Goal: Transaction & Acquisition: Book appointment/travel/reservation

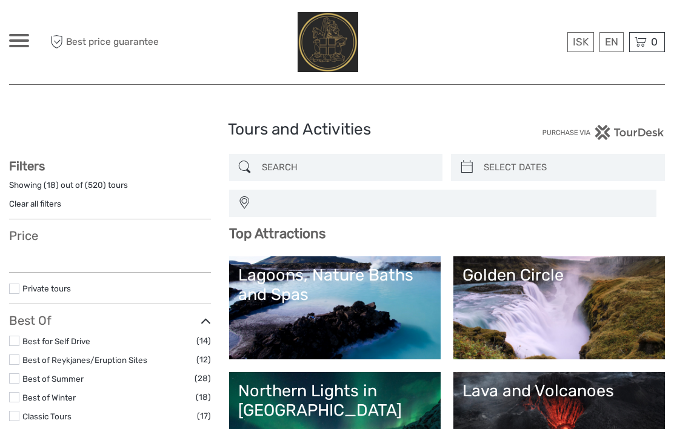
select select
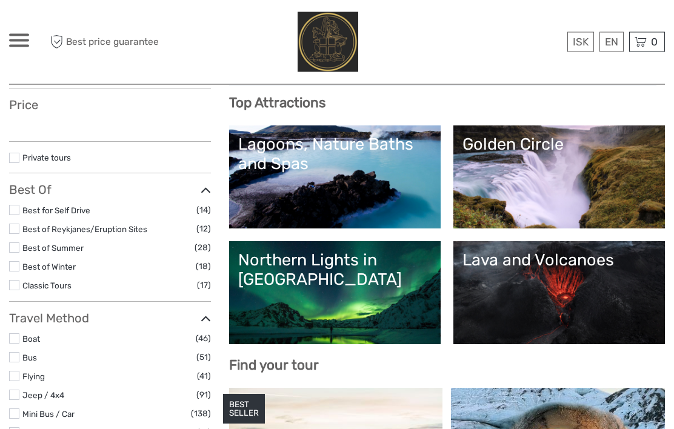
select select
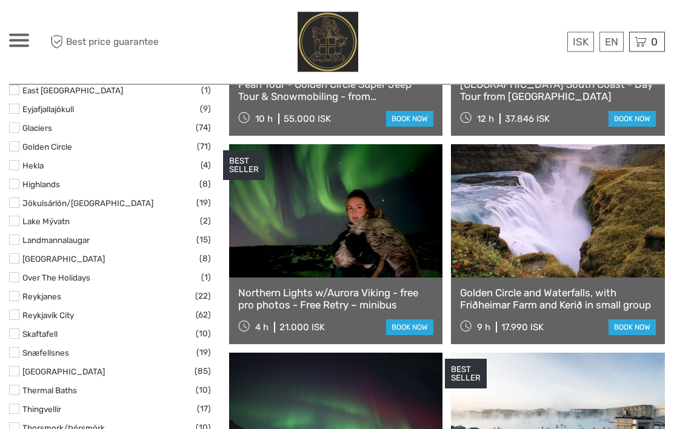
scroll to position [587, 0]
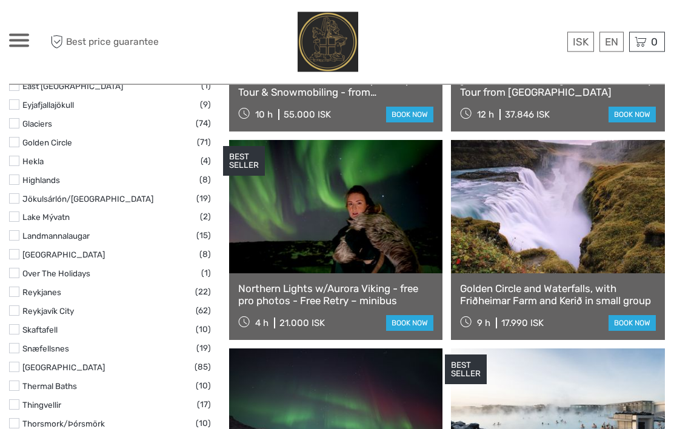
click at [47, 363] on link "South Coast" at bounding box center [63, 368] width 82 height 10
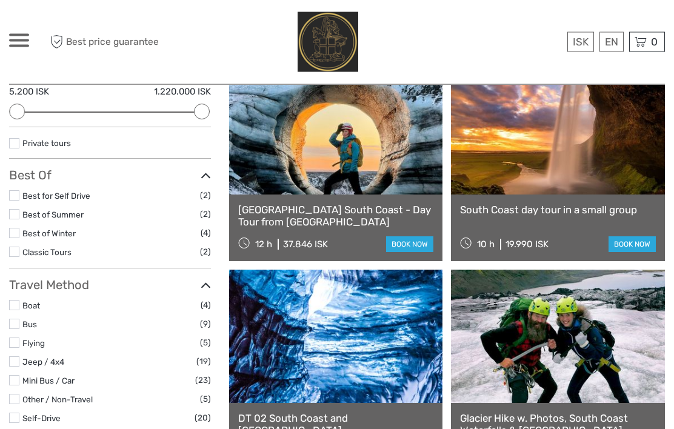
scroll to position [162, 0]
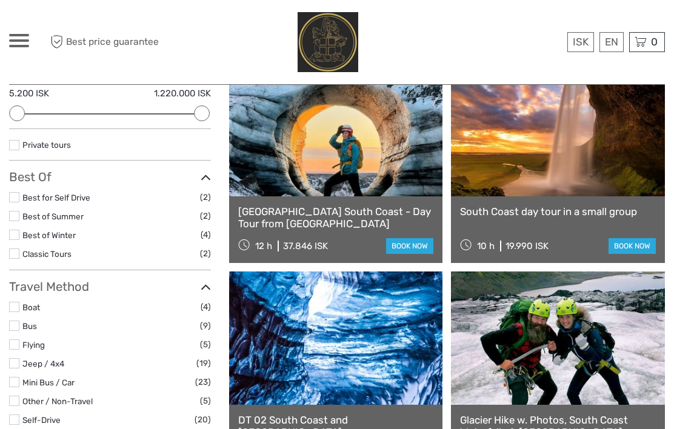
click at [573, 208] on link "South Coast day tour in a small group" at bounding box center [558, 211] width 196 height 12
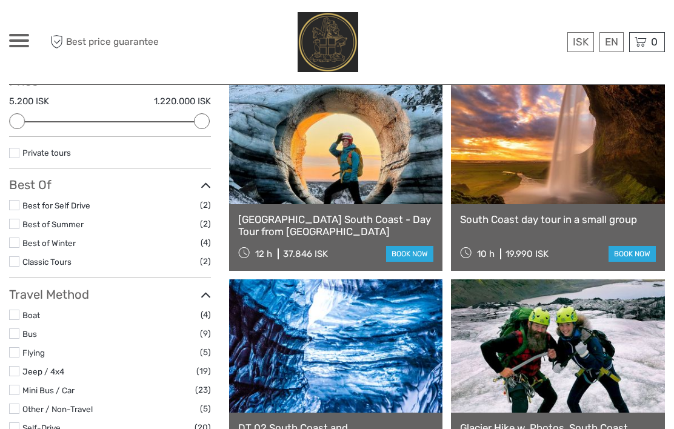
scroll to position [0, 0]
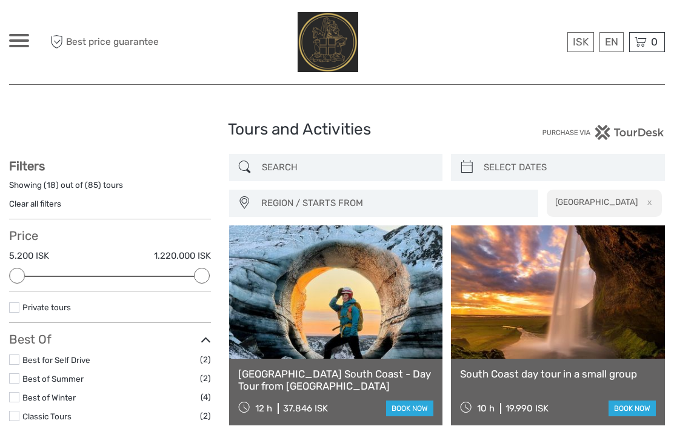
click at [0, 0] on link "$" at bounding box center [0, 0] width 0 height 0
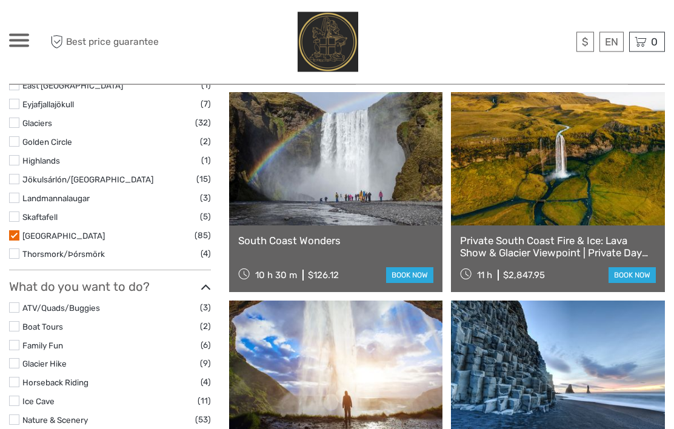
click at [16, 231] on label at bounding box center [14, 236] width 10 height 10
click at [0, 0] on input "checkbox" at bounding box center [0, 0] width 0 height 0
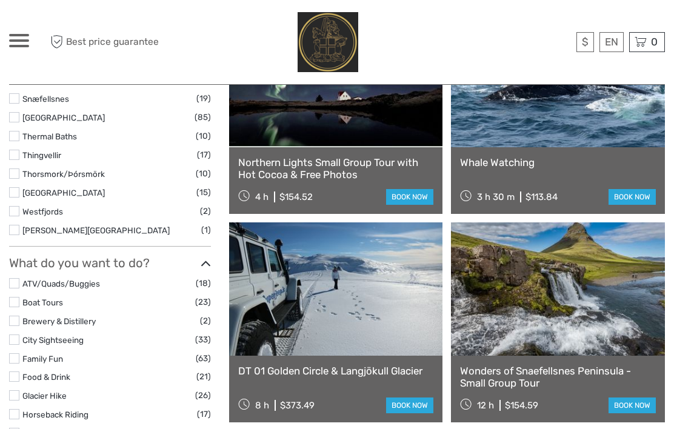
click at [42, 316] on link "Brewery & Distillery" at bounding box center [58, 321] width 73 height 10
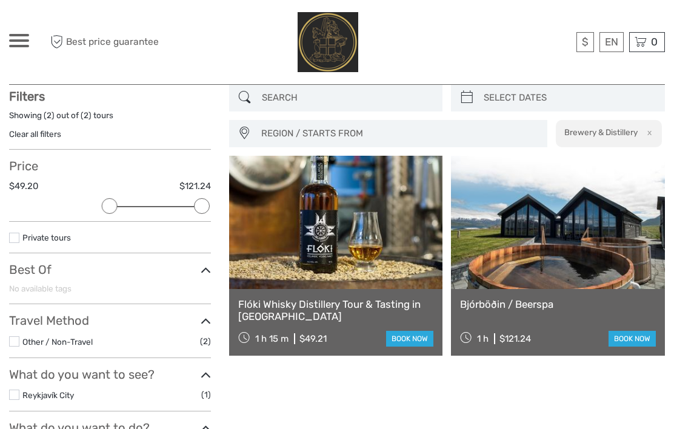
scroll to position [68, 0]
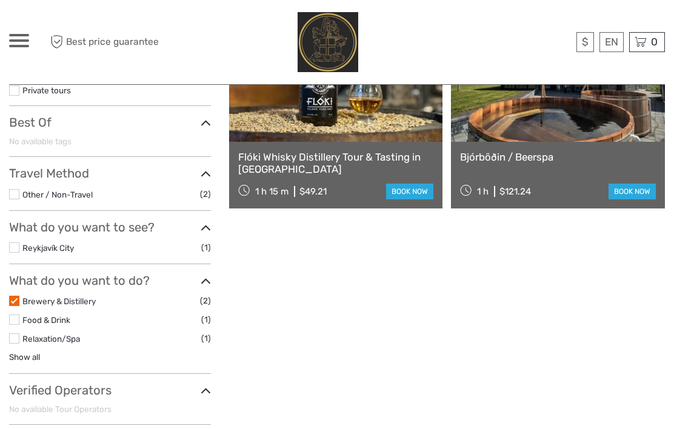
click at [18, 296] on label at bounding box center [14, 301] width 10 height 10
click at [0, 0] on input "checkbox" at bounding box center [0, 0] width 0 height 0
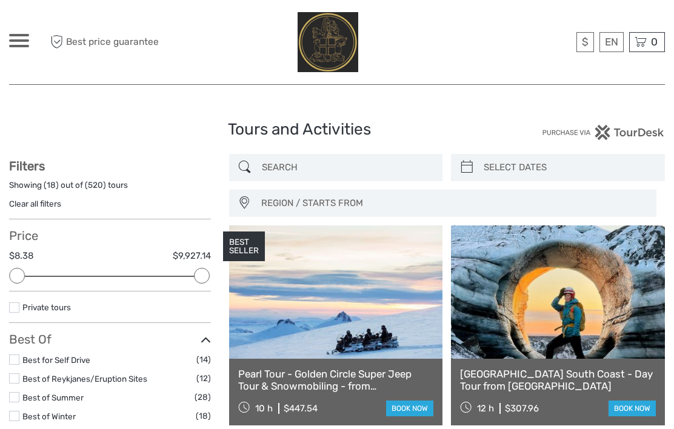
click at [525, 165] on input "search" at bounding box center [569, 167] width 180 height 21
type input "05/09/2025"
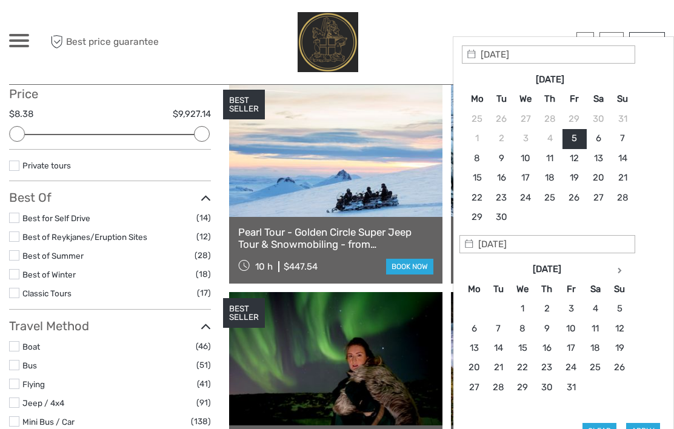
scroll to position [142, 0]
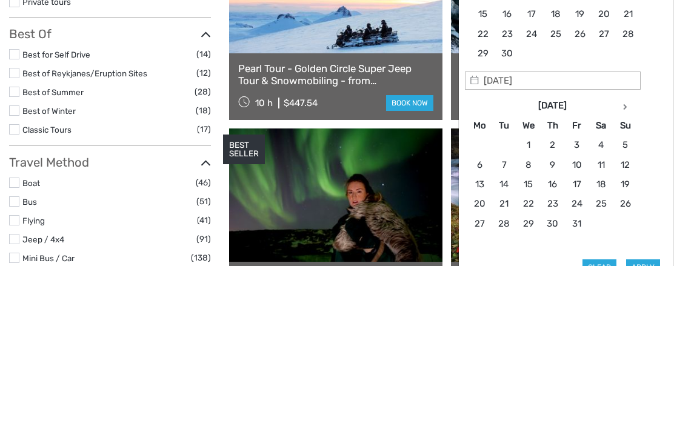
click at [630, 260] on th at bounding box center [625, 269] width 24 height 19
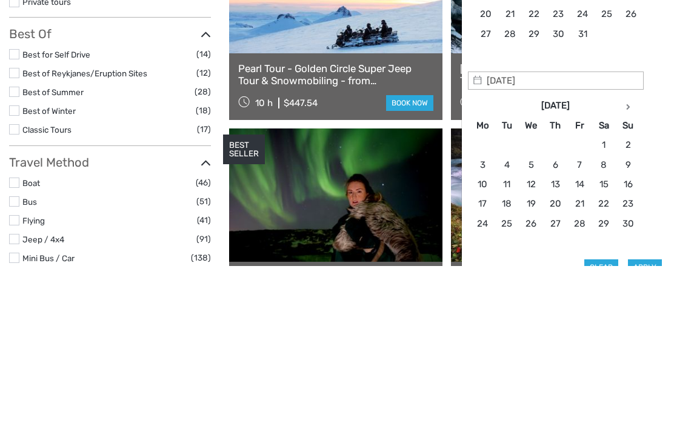
scroll to position [305, 0]
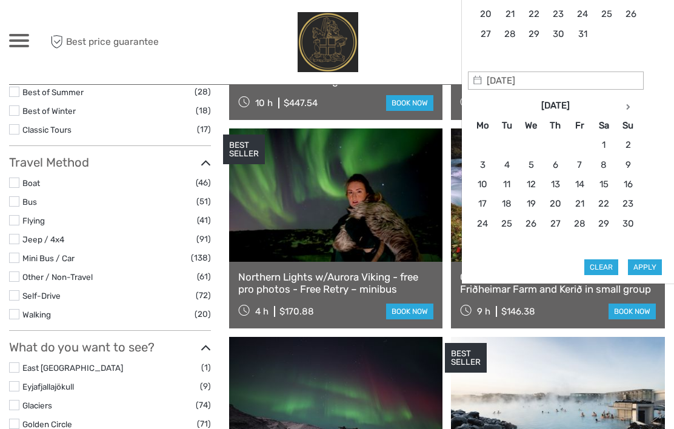
click at [628, 104] on icon at bounding box center [628, 107] width 4 height 6
click at [630, 105] on icon at bounding box center [629, 107] width 4 height 6
click at [633, 105] on th at bounding box center [628, 105] width 24 height 19
click at [633, 104] on th at bounding box center [628, 105] width 24 height 19
click at [634, 105] on th at bounding box center [628, 105] width 24 height 19
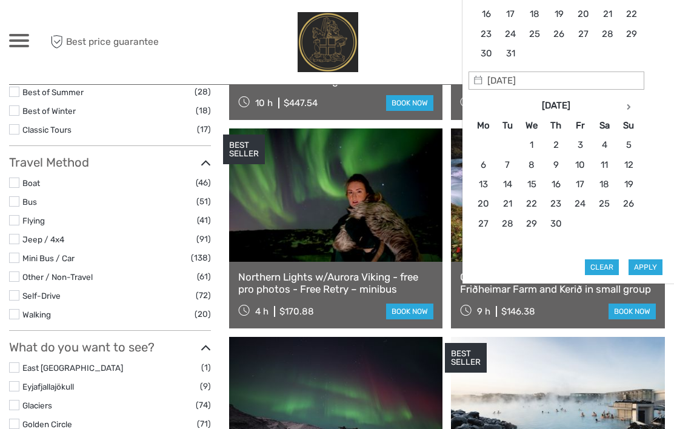
click at [629, 104] on icon at bounding box center [629, 107] width 4 height 6
click at [631, 104] on th at bounding box center [628, 105] width 24 height 19
click at [632, 105] on th at bounding box center [628, 105] width 24 height 19
click at [630, 101] on th at bounding box center [628, 105] width 24 height 19
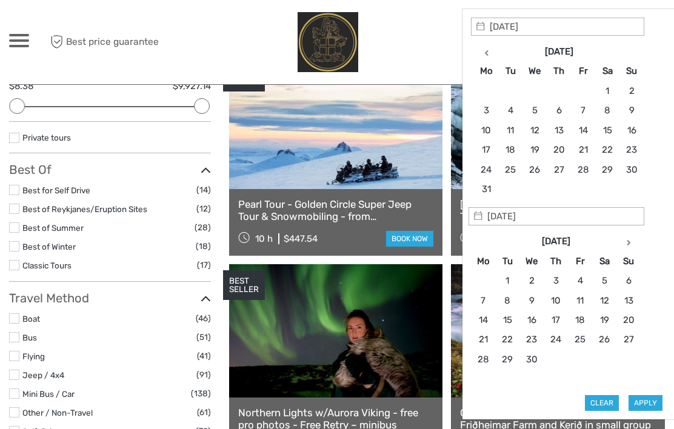
scroll to position [168, 0]
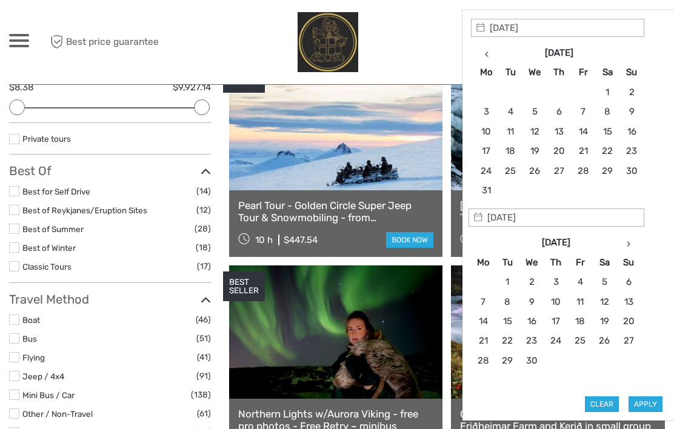
type input "15/08/2026"
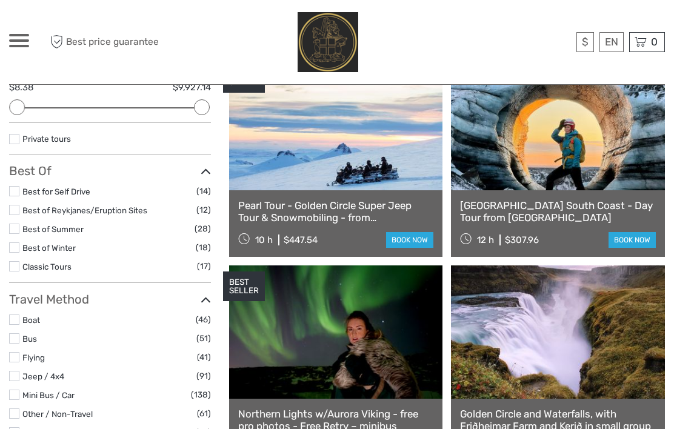
click at [344, 363] on link at bounding box center [336, 331] width 214 height 133
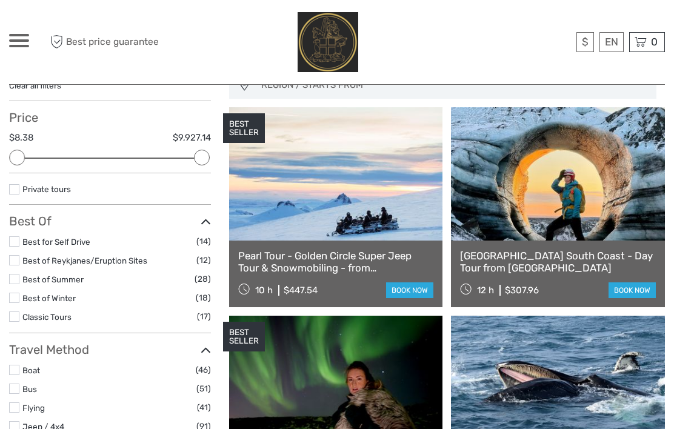
scroll to position [0, 0]
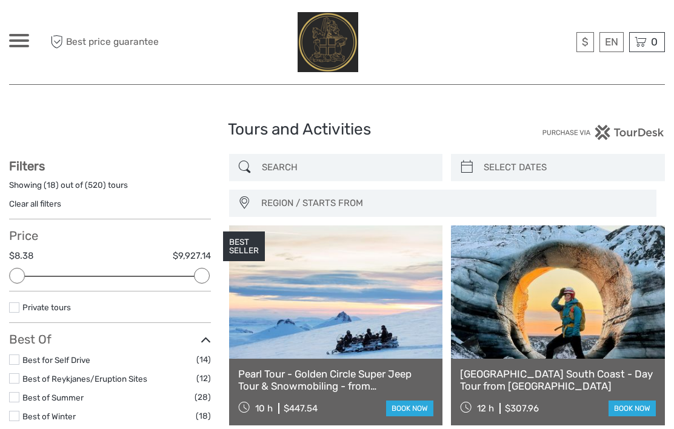
click at [518, 164] on input "search" at bounding box center [569, 167] width 180 height 21
click at [468, 163] on icon at bounding box center [467, 167] width 13 height 19
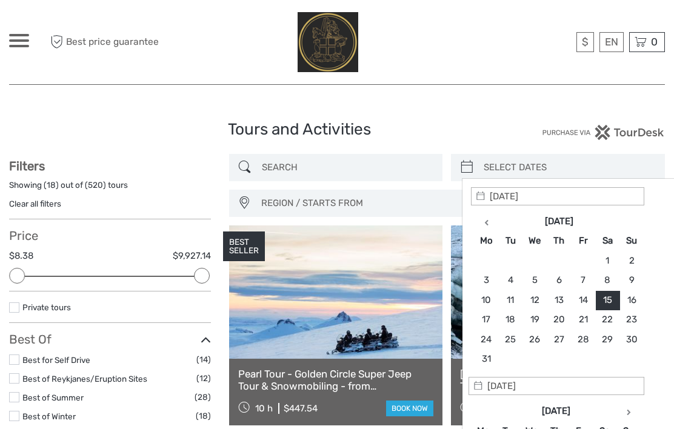
click at [510, 161] on input "search" at bounding box center [569, 167] width 180 height 21
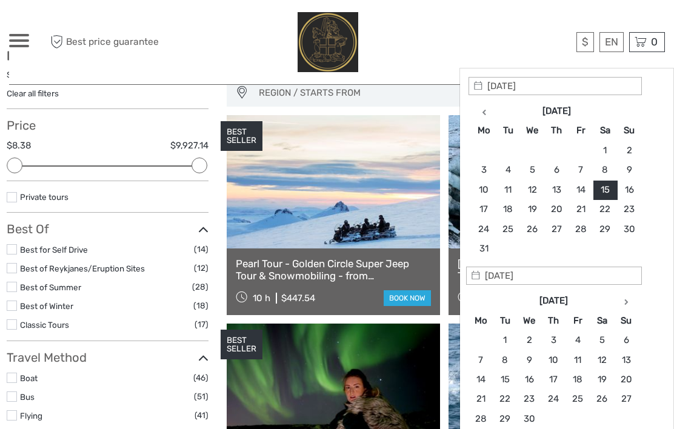
scroll to position [110, 0]
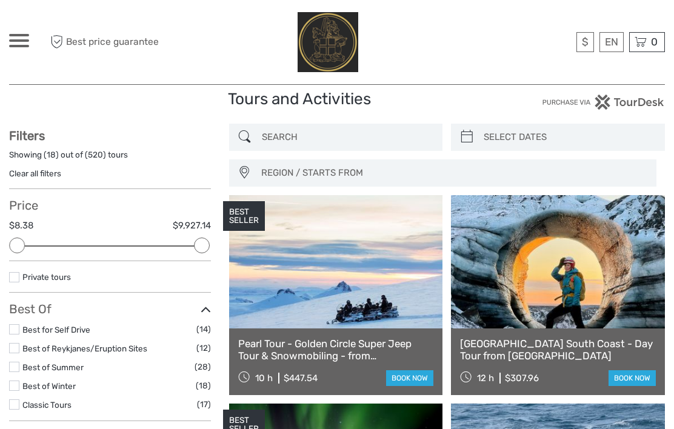
scroll to position [33, 0]
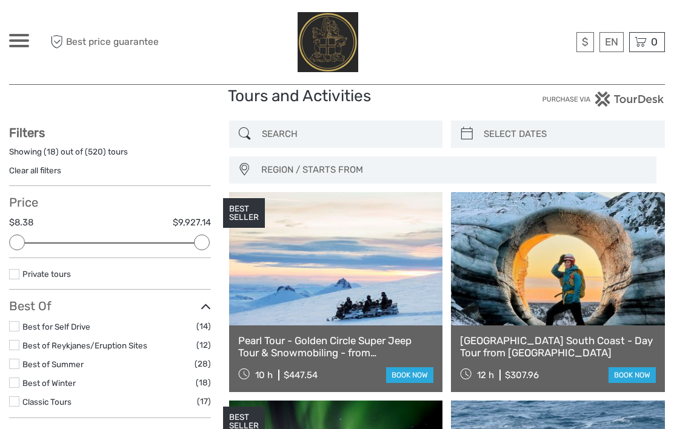
click at [341, 137] on input "search" at bounding box center [347, 134] width 180 height 21
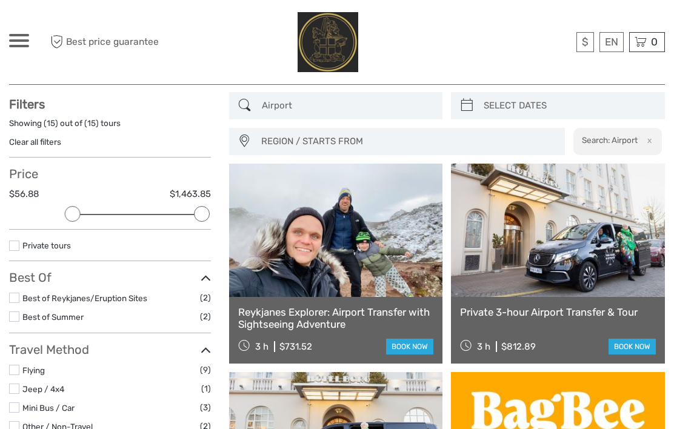
scroll to position [67, 0]
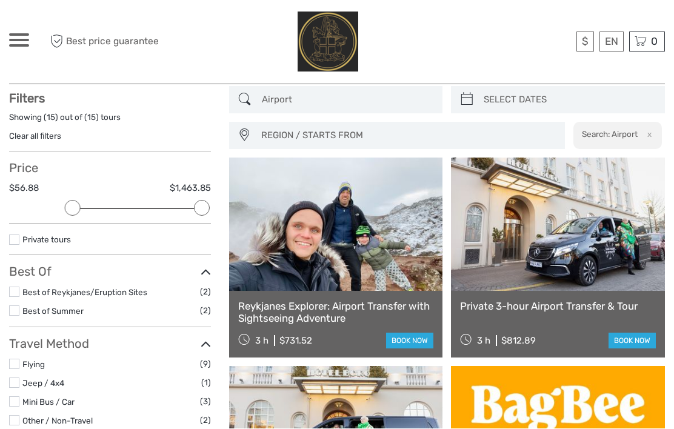
type input "Airport"
click at [379, 288] on link at bounding box center [336, 224] width 214 height 133
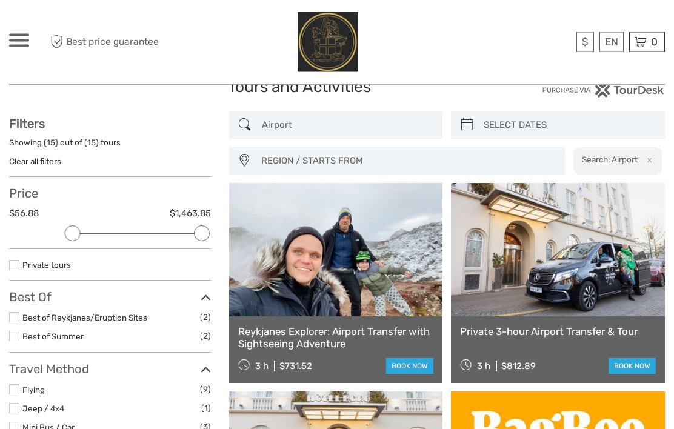
scroll to position [0, 0]
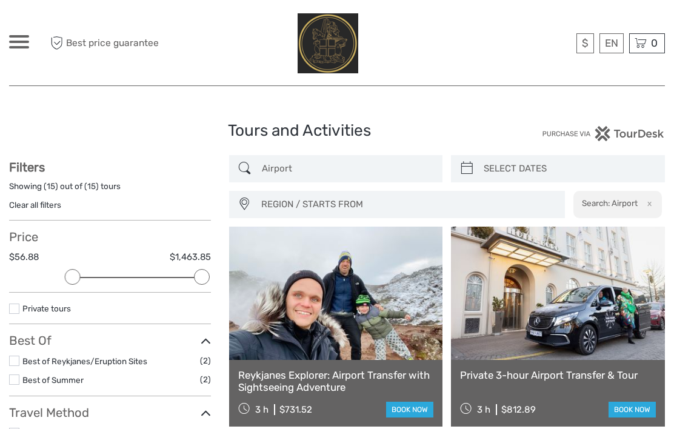
scroll to position [73, 0]
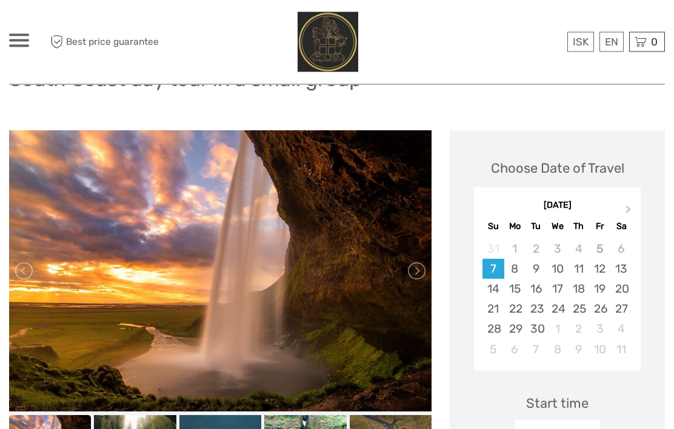
scroll to position [119, 0]
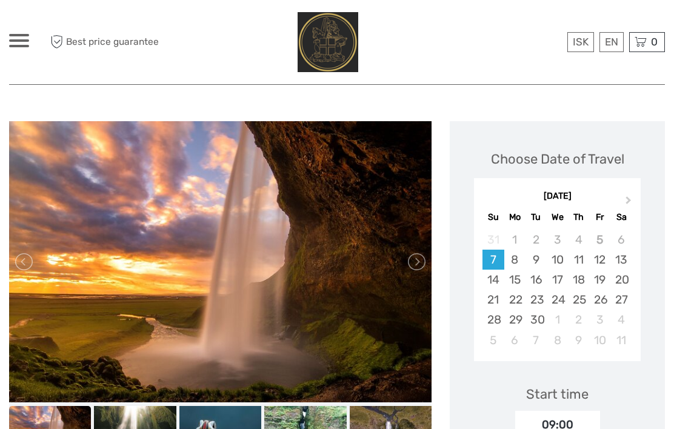
click at [634, 198] on button "Next Month" at bounding box center [629, 202] width 19 height 19
click at [633, 198] on button "Next Month" at bounding box center [629, 202] width 19 height 19
click at [634, 199] on button "Next Month" at bounding box center [629, 202] width 19 height 19
click at [631, 195] on button "Next Month" at bounding box center [629, 202] width 19 height 19
click at [633, 196] on button "Next Month" at bounding box center [629, 202] width 19 height 19
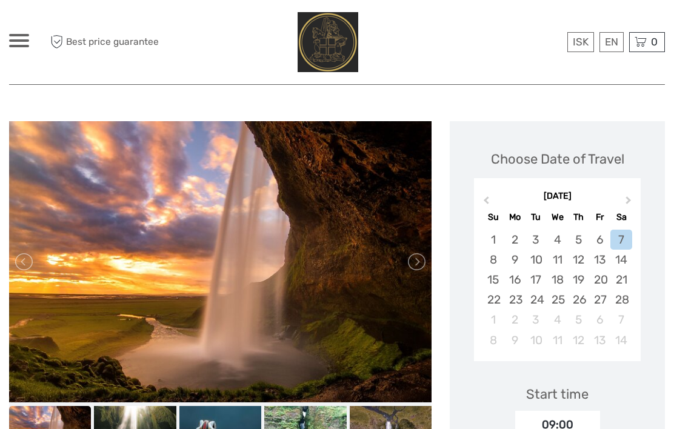
click at [633, 196] on button "Next Month" at bounding box center [629, 202] width 19 height 19
click at [635, 198] on button "Next Month" at bounding box center [629, 202] width 19 height 19
click at [634, 198] on button "Next Month" at bounding box center [629, 202] width 19 height 19
click at [631, 199] on button "Next Month" at bounding box center [629, 202] width 19 height 19
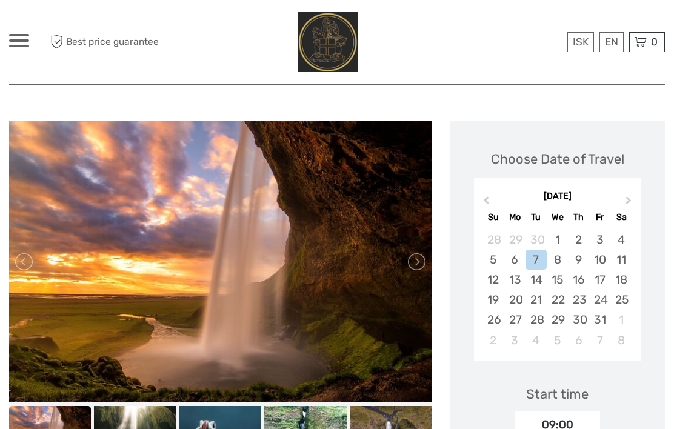
click at [634, 202] on button "Next Month" at bounding box center [629, 202] width 19 height 19
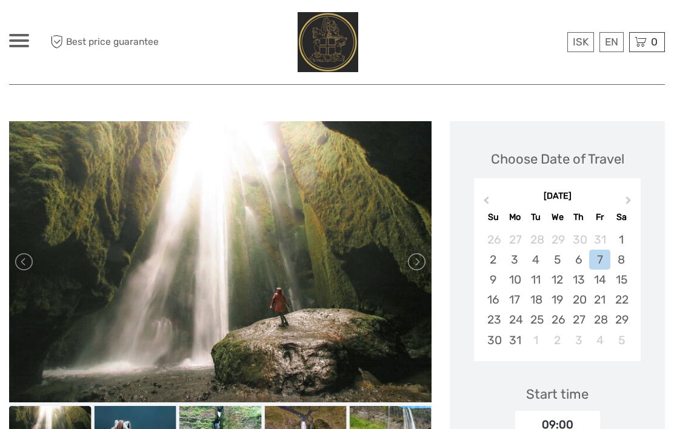
click at [607, 259] on div "7" at bounding box center [599, 260] width 21 height 20
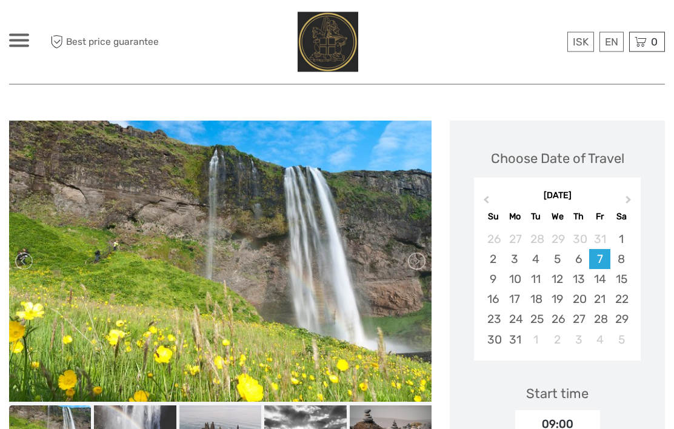
scroll to position [0, 0]
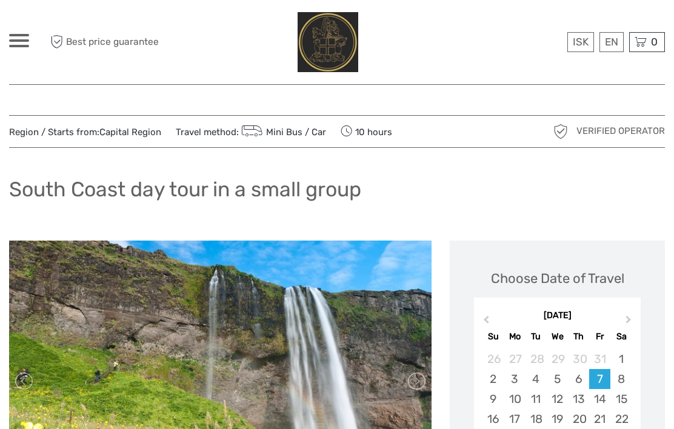
click at [0, 0] on link "English" at bounding box center [0, 0] width 0 height 0
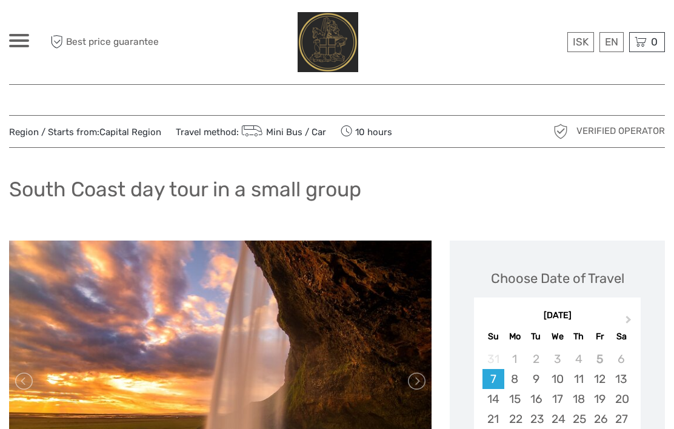
click at [0, 0] on link "$" at bounding box center [0, 0] width 0 height 0
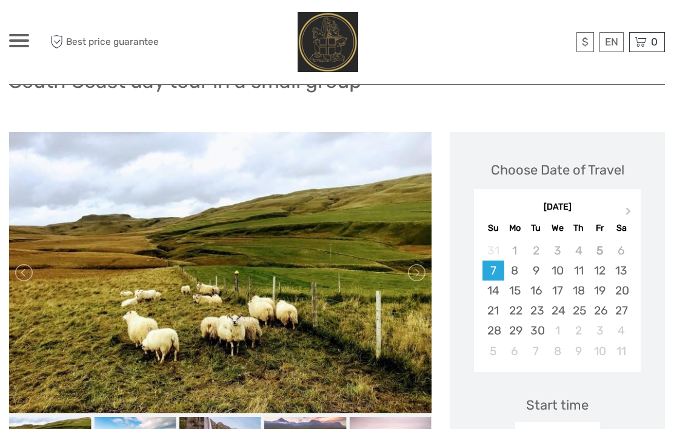
scroll to position [180, 0]
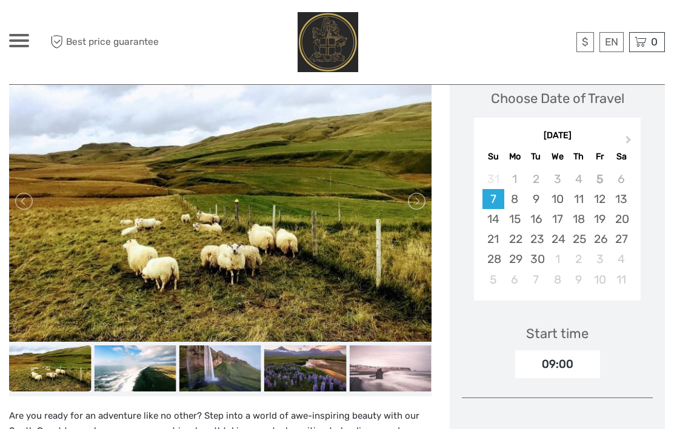
click at [628, 141] on span "Next Month" at bounding box center [628, 142] width 0 height 18
click at [636, 141] on button "Next Month" at bounding box center [629, 142] width 19 height 19
click at [635, 141] on button "Next Month" at bounding box center [629, 142] width 19 height 19
click at [638, 139] on button "Next Month" at bounding box center [629, 142] width 19 height 19
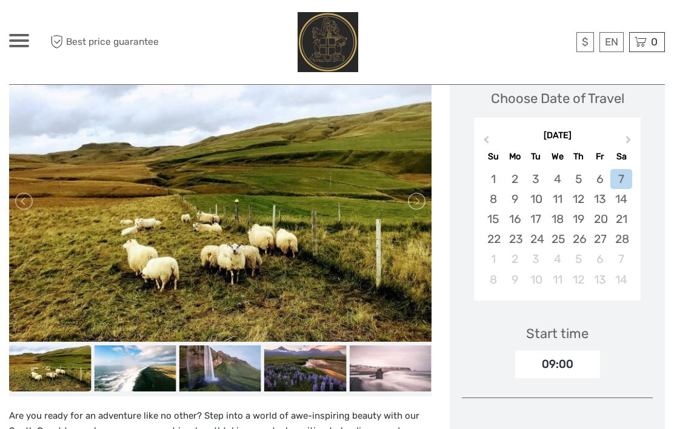
click at [633, 142] on button "Next Month" at bounding box center [629, 142] width 19 height 19
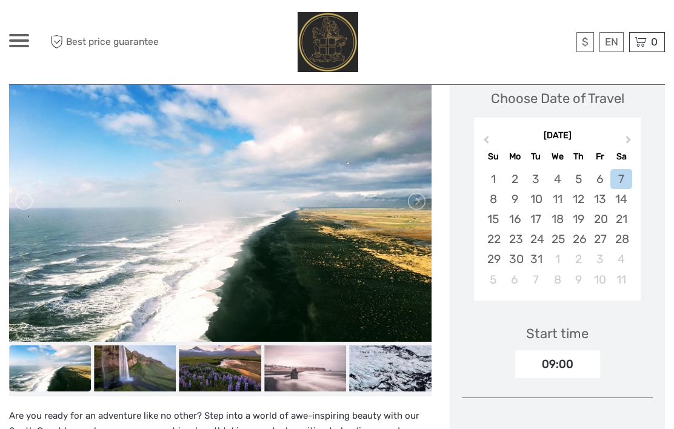
click at [631, 140] on button "Next Month" at bounding box center [629, 142] width 19 height 19
click at [630, 142] on button "Next Month" at bounding box center [629, 142] width 19 height 19
click at [628, 141] on span "Next Month" at bounding box center [628, 142] width 0 height 18
click at [632, 141] on button "Next Month" at bounding box center [629, 142] width 19 height 19
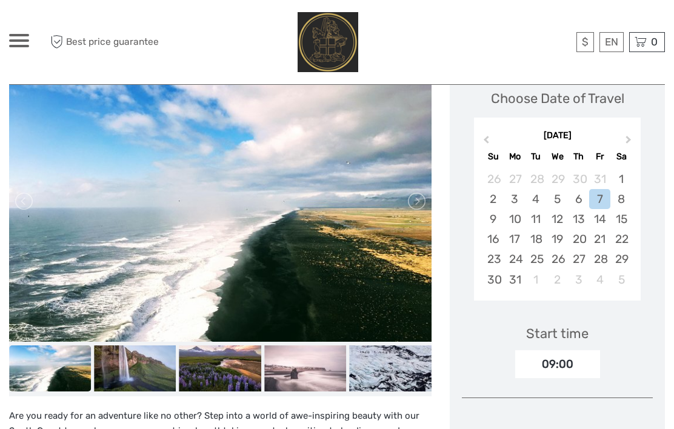
click at [598, 201] on div "7" at bounding box center [599, 199] width 21 height 20
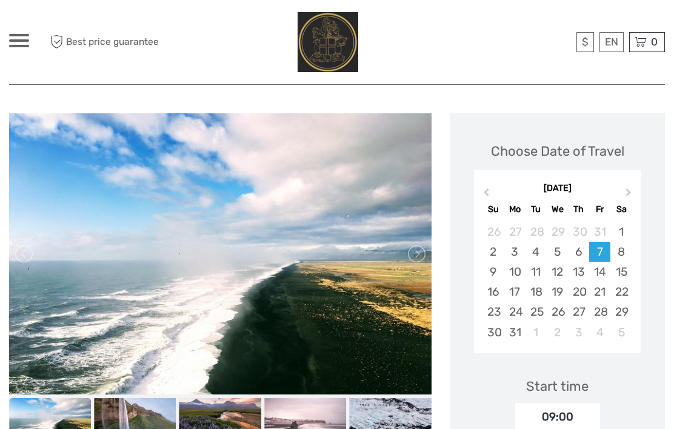
scroll to position [0, 0]
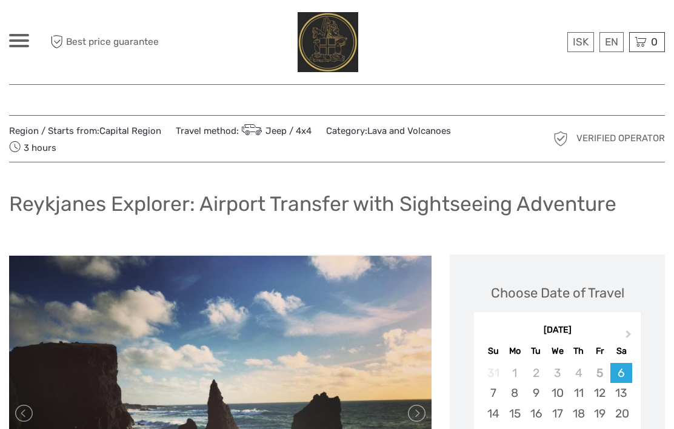
click at [0, 0] on link "$" at bounding box center [0, 0] width 0 height 0
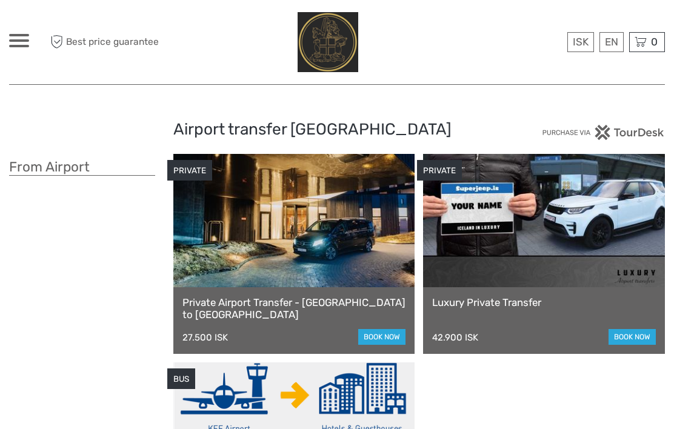
click at [0, 0] on link "$" at bounding box center [0, 0] width 0 height 0
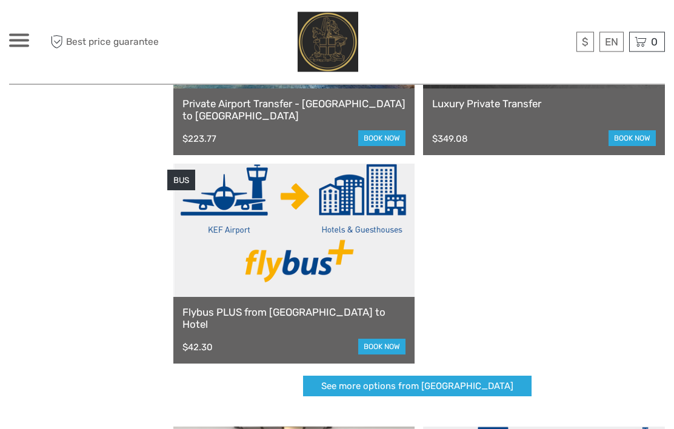
scroll to position [199, 0]
click at [323, 273] on link at bounding box center [294, 230] width 242 height 133
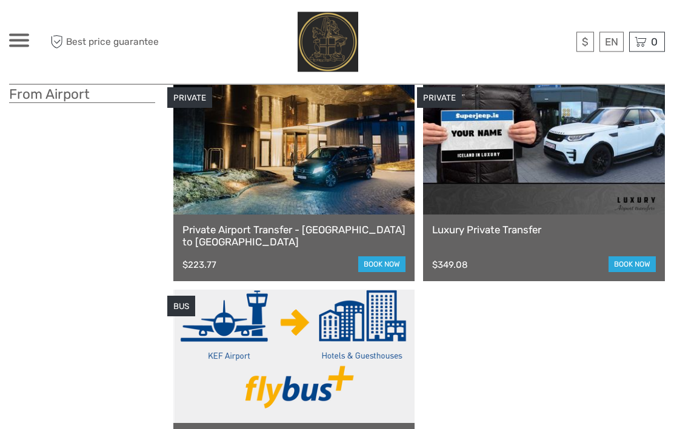
scroll to position [73, 0]
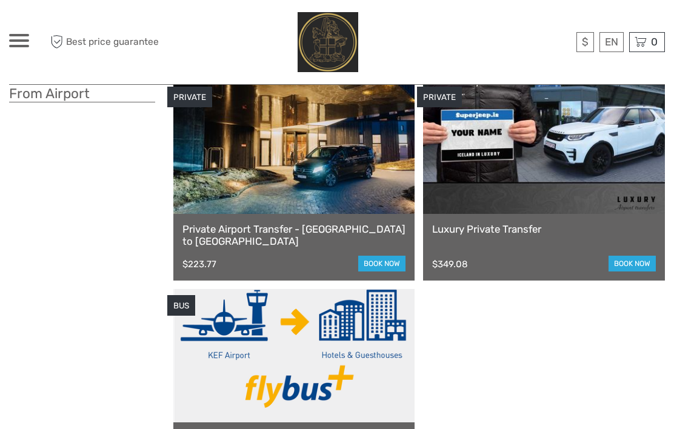
click at [327, 201] on link at bounding box center [294, 147] width 242 height 133
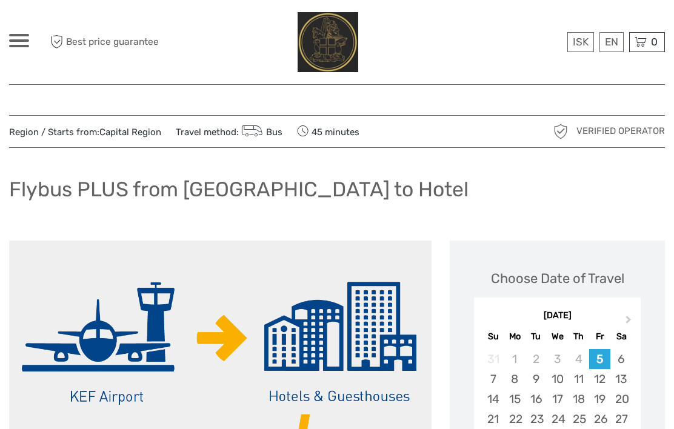
click at [0, 0] on link "$" at bounding box center [0, 0] width 0 height 0
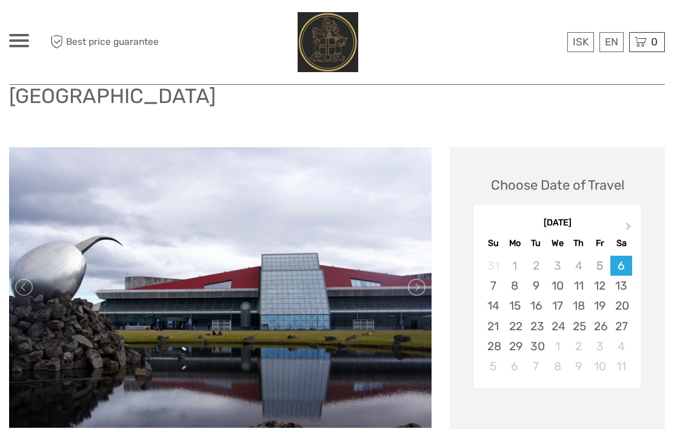
scroll to position [141, 0]
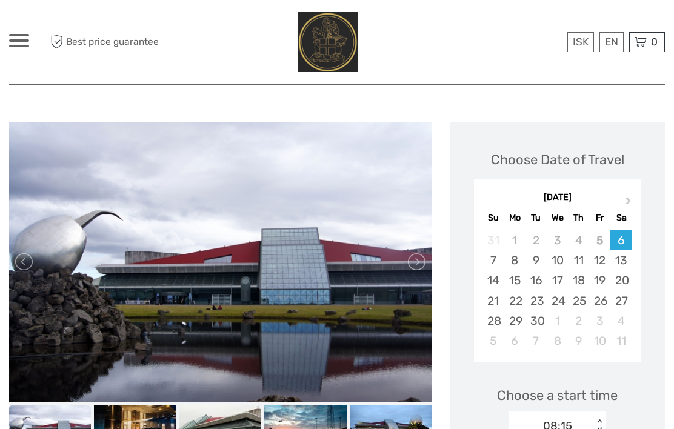
click at [628, 195] on button "Next Month" at bounding box center [629, 204] width 19 height 19
click at [629, 195] on button "Next Month" at bounding box center [629, 204] width 19 height 19
click at [628, 195] on button "Next Month" at bounding box center [629, 204] width 19 height 19
click at [628, 195] on span "Next Month" at bounding box center [628, 204] width 0 height 18
click at [625, 195] on button "Next Month" at bounding box center [629, 204] width 19 height 19
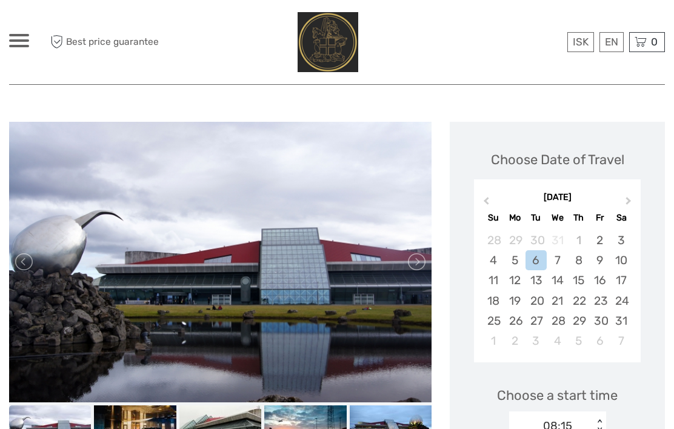
click at [625, 195] on button "Next Month" at bounding box center [629, 204] width 19 height 19
click at [618, 191] on div "[DATE]" at bounding box center [557, 197] width 167 height 13
click at [632, 195] on button "Next Month" at bounding box center [629, 204] width 19 height 19
click at [627, 195] on button "Next Month" at bounding box center [629, 204] width 19 height 19
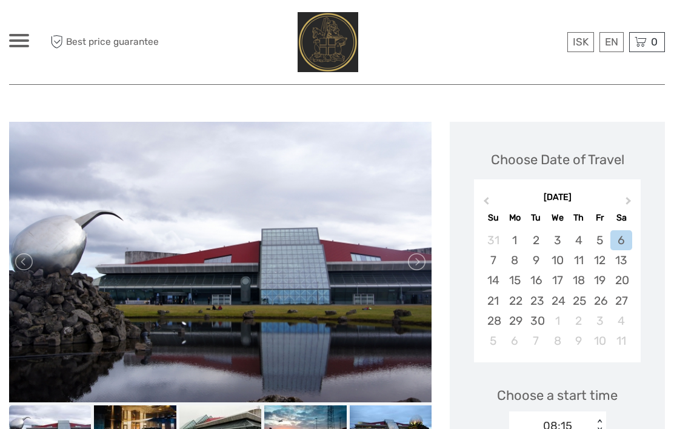
click at [631, 195] on button "Next Month" at bounding box center [629, 204] width 19 height 19
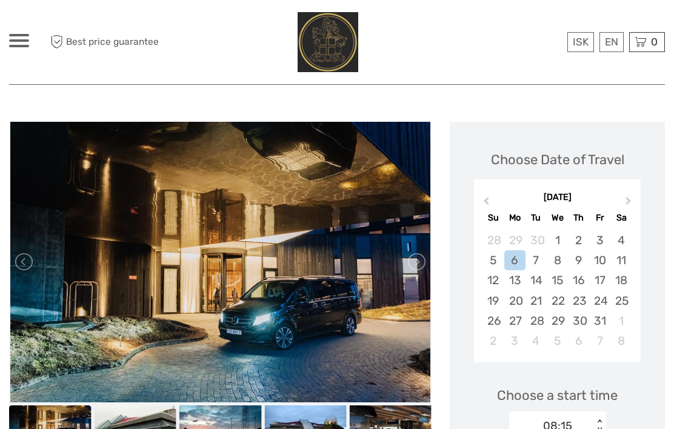
click at [631, 195] on button "Next Month" at bounding box center [629, 204] width 19 height 19
click at [582, 250] on div "6" at bounding box center [578, 260] width 21 height 20
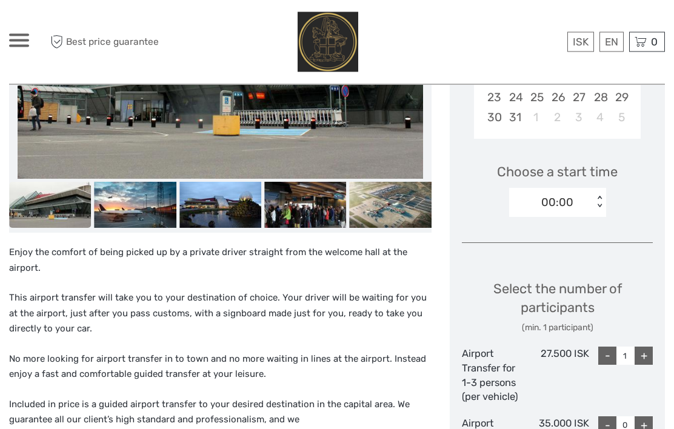
scroll to position [364, 0]
click at [0, 0] on link "$" at bounding box center [0, 0] width 0 height 0
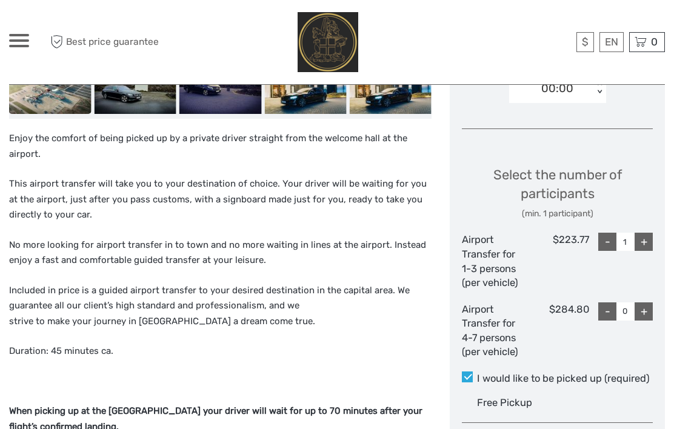
scroll to position [475, 0]
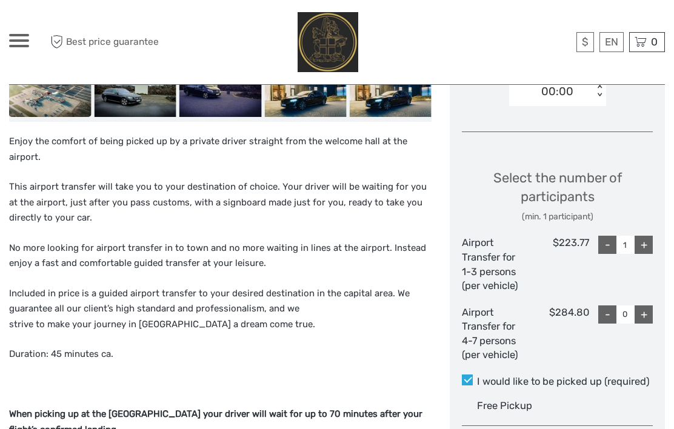
click at [651, 236] on div "+" at bounding box center [643, 245] width 18 height 18
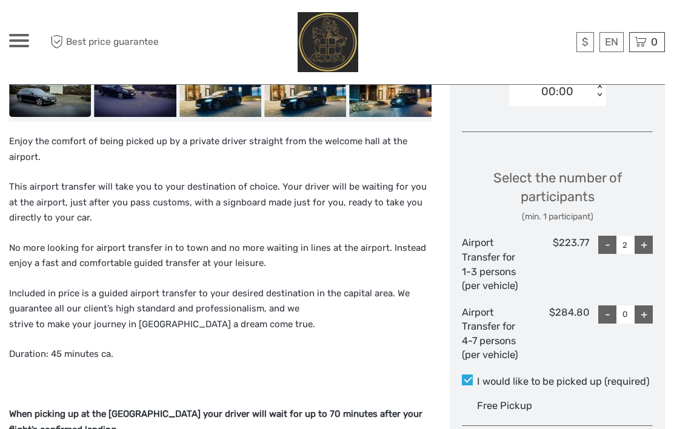
click at [601, 236] on div "-" at bounding box center [607, 245] width 18 height 18
type input "0"
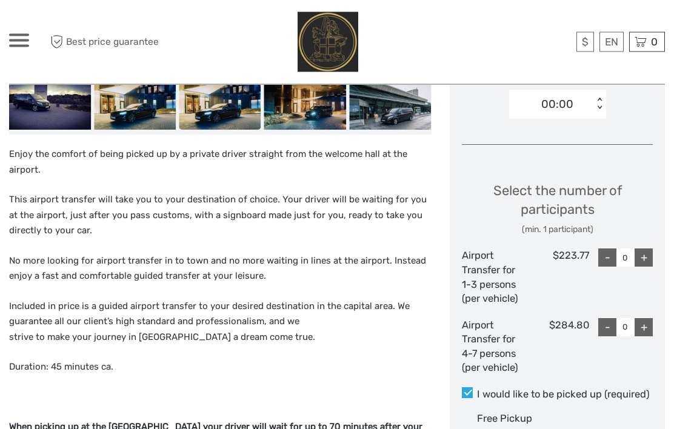
scroll to position [443, 0]
